Goal: Task Accomplishment & Management: Manage account settings

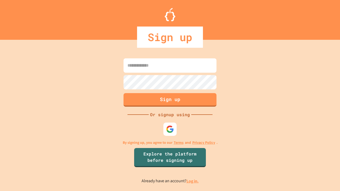
click at [193, 181] on link "Log in." at bounding box center [192, 181] width 12 height 6
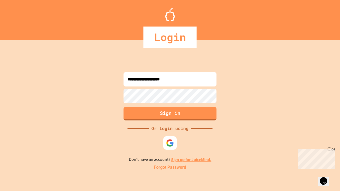
type input "**********"
